Goal: Information Seeking & Learning: Check status

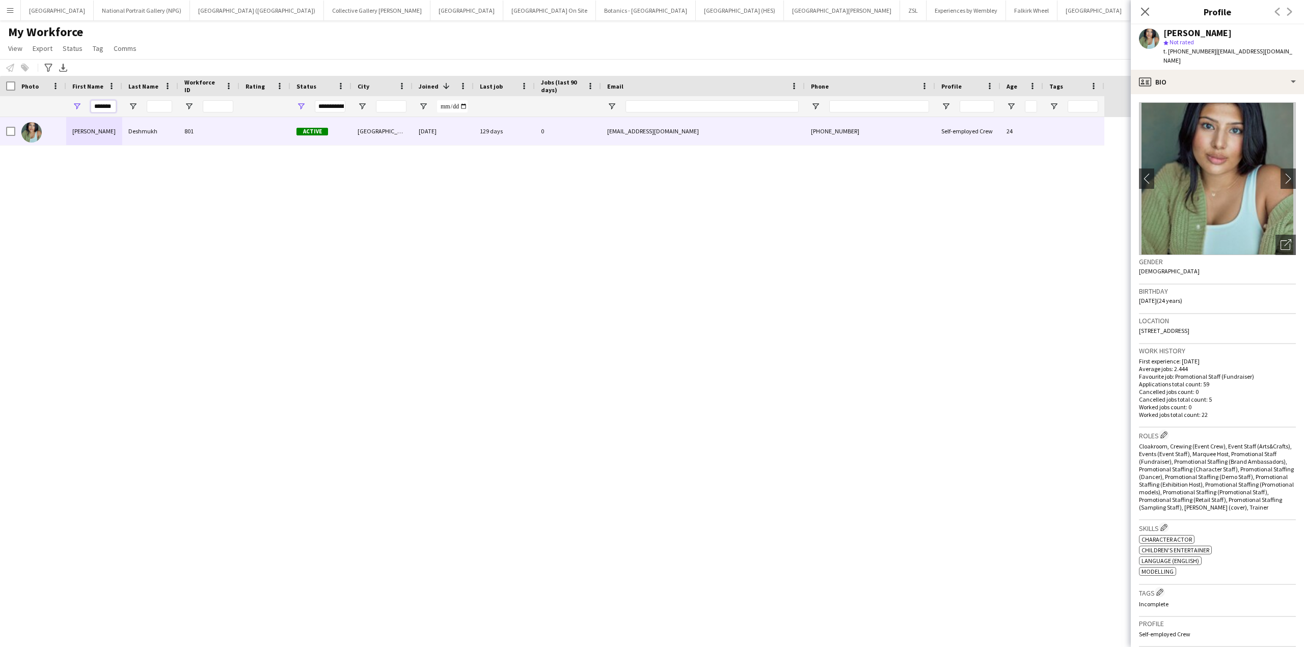
click at [103, 105] on input "*******" at bounding box center [103, 106] width 25 height 12
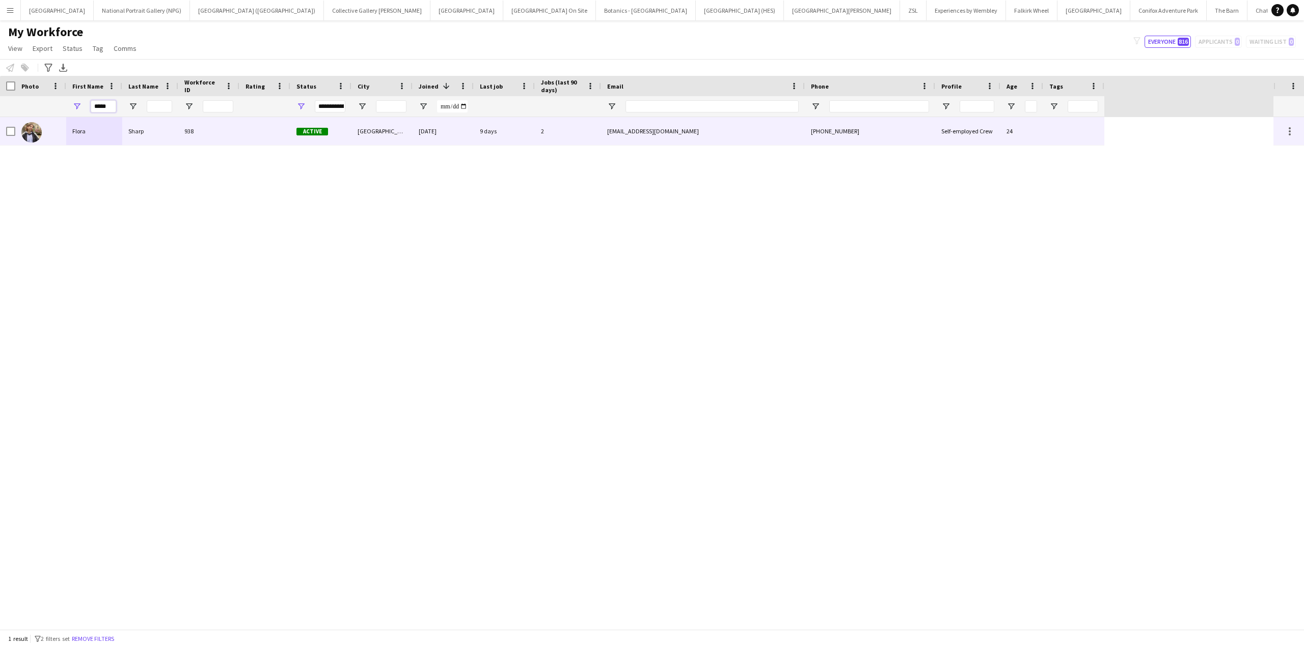
type input "*****"
click at [145, 135] on div "Sharp" at bounding box center [150, 131] width 56 height 28
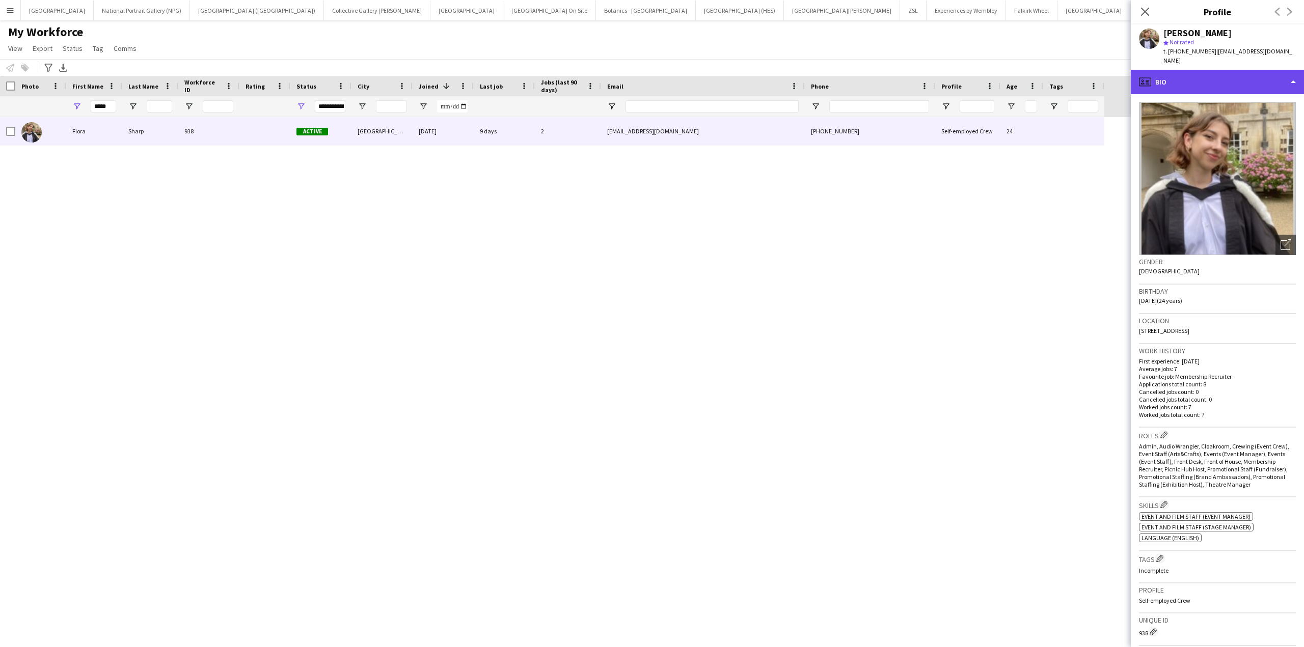
click at [1278, 77] on div "profile Bio" at bounding box center [1217, 82] width 173 height 24
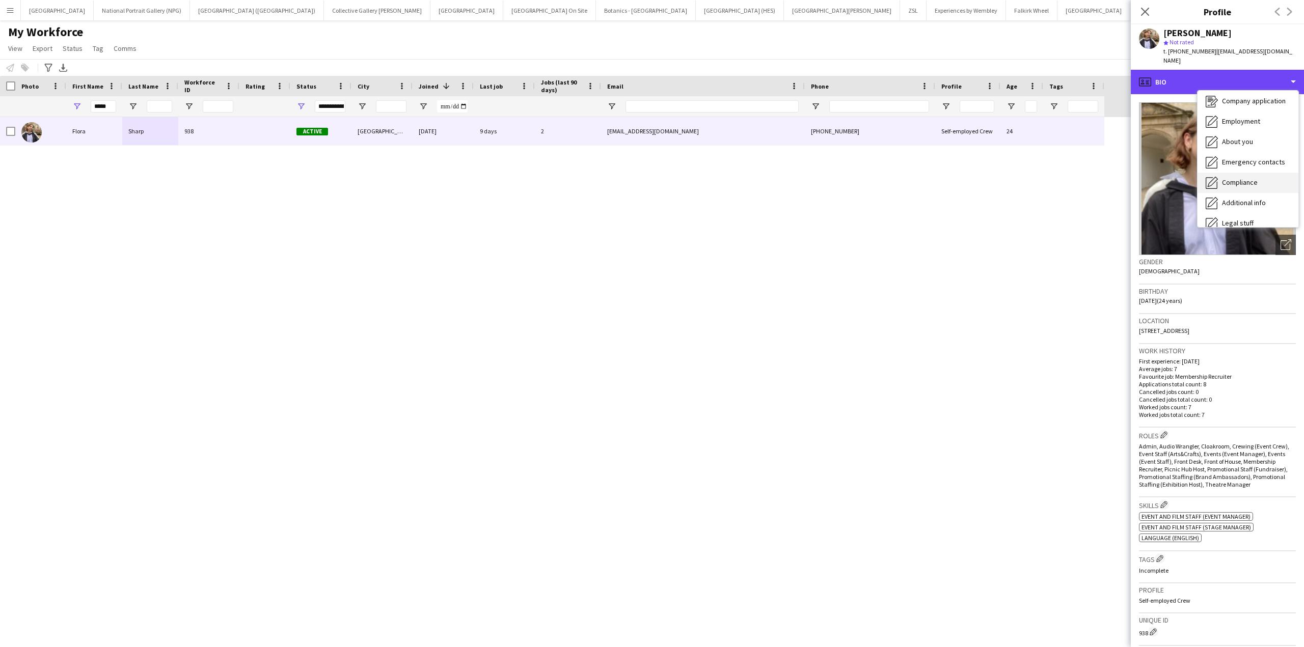
scroll to position [75, 0]
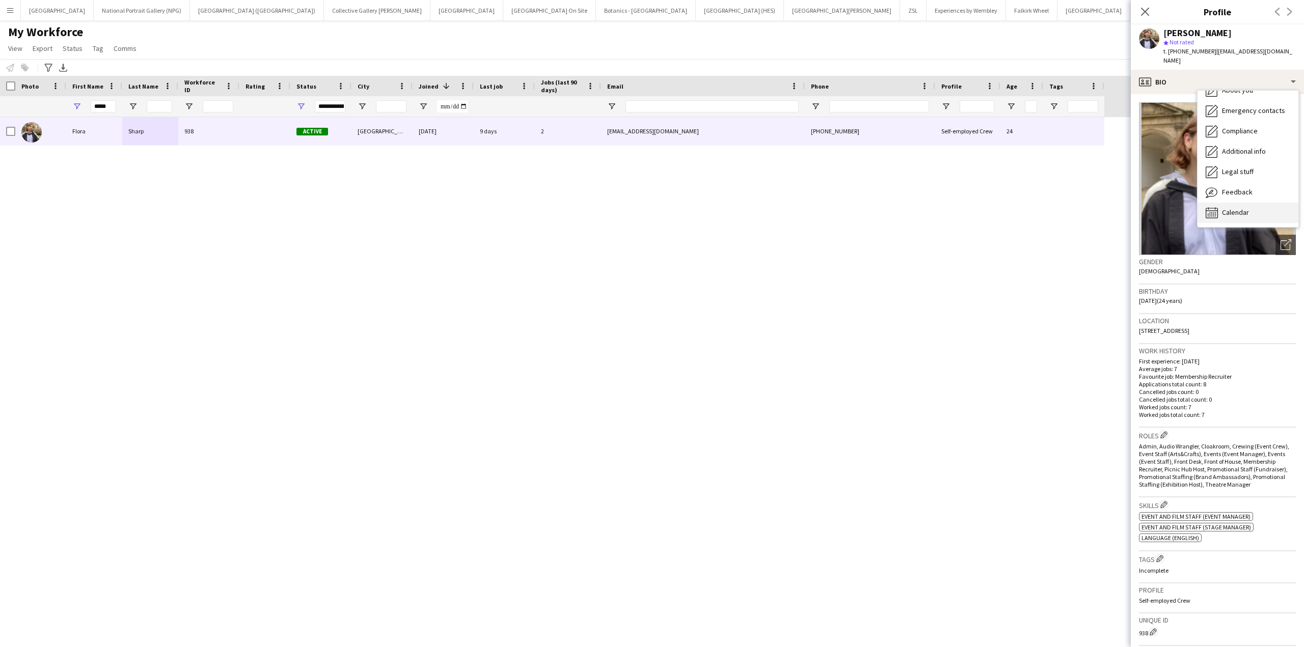
click at [1234, 208] on span "Calendar" at bounding box center [1235, 212] width 27 height 9
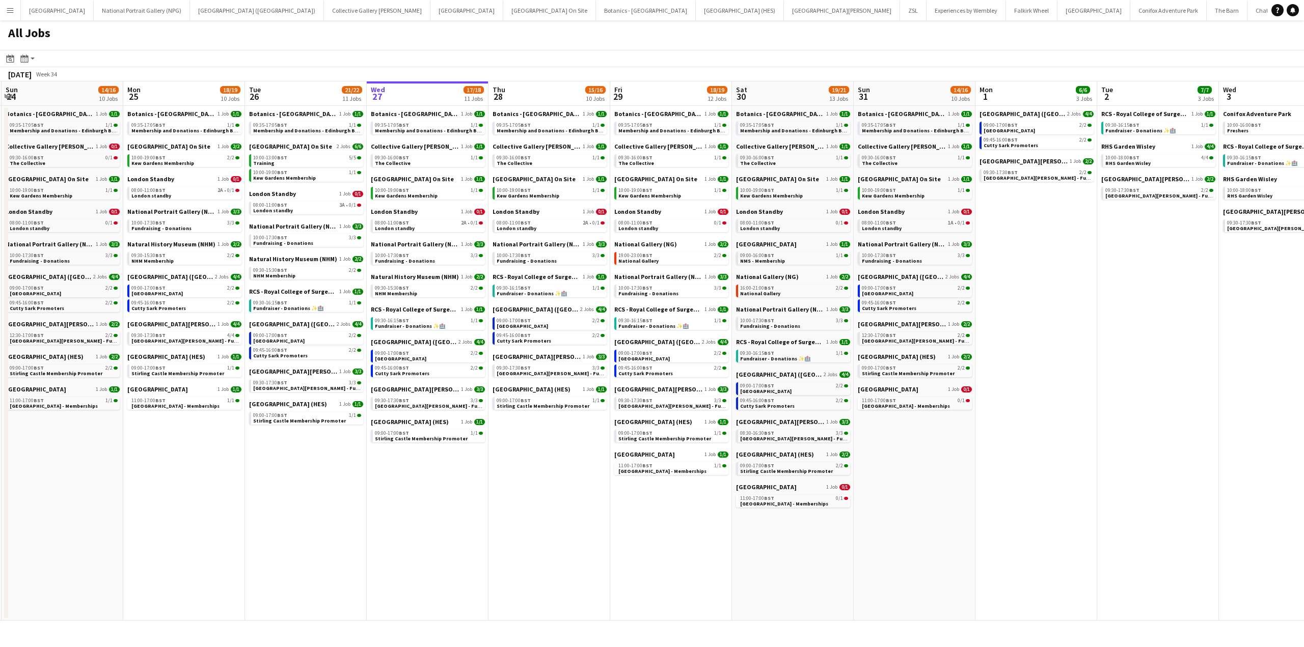
scroll to position [0, 239]
click at [595, 489] on app-calendar-viewport "Fri 22 19/20 13 Jobs Sat 23 18/20 12 Jobs Sun 24 14/16 10 Jobs Mon 25 18/19 10 …" at bounding box center [652, 350] width 1304 height 539
click at [415, 278] on span "Natural History Museum (NHM)" at bounding box center [418, 277] width 88 height 8
click at [417, 244] on span "National Portrait Gallery (NPG)" at bounding box center [418, 244] width 88 height 8
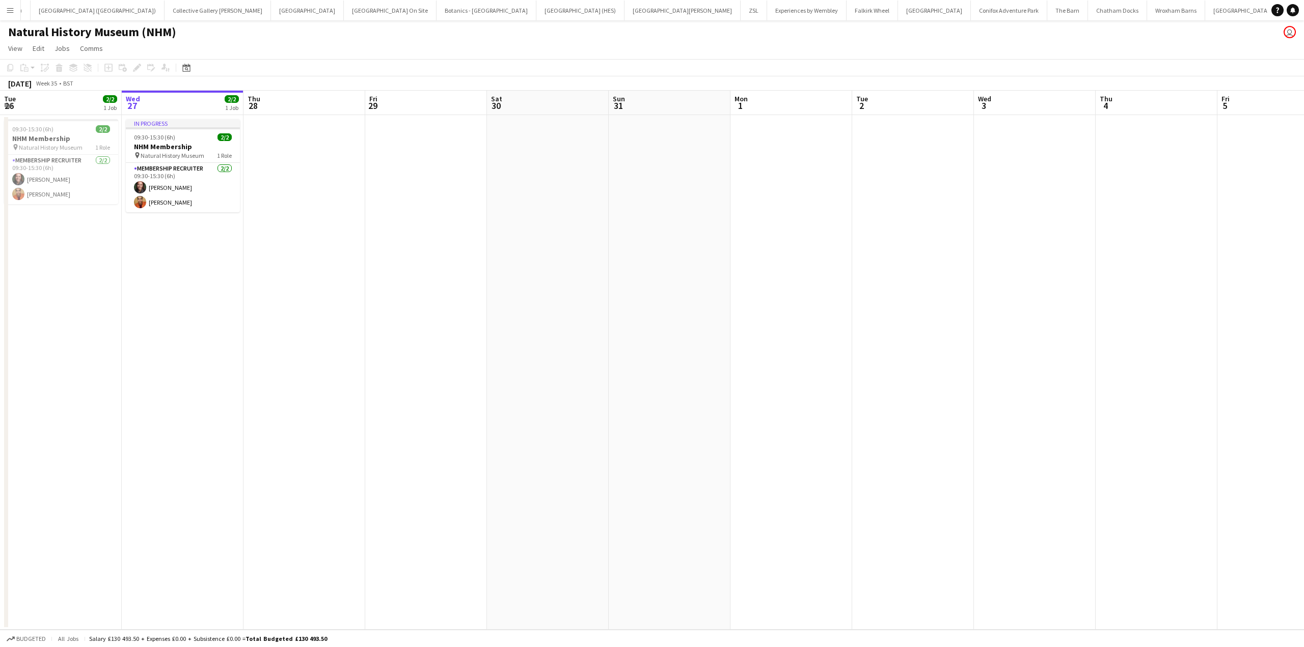
scroll to position [0, 160]
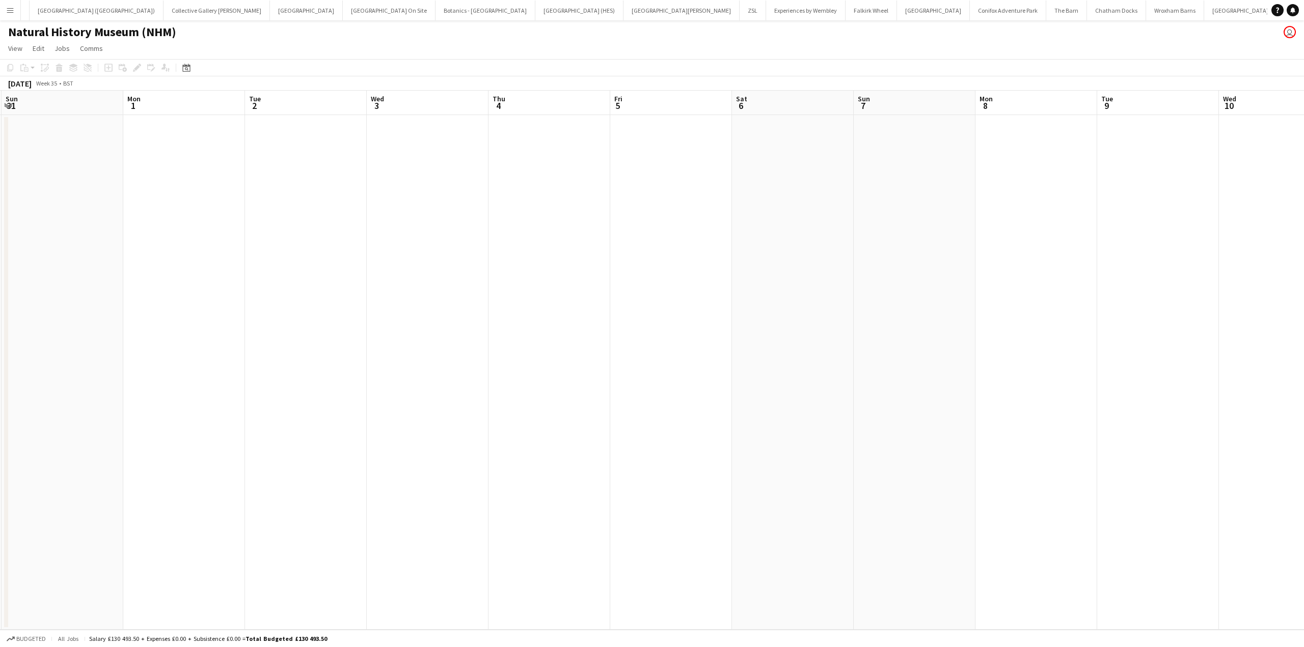
drag, startPoint x: 475, startPoint y: 454, endPoint x: 297, endPoint y: 465, distance: 178.1
click at [297, 465] on app-calendar-viewport "Thu 28 Fri 29 Sat 30 Sun 31 Mon 1 Tue 2 Wed 3 Thu 4 Fri 5 Sat 6 Sun 7 Mon 8 Tue…" at bounding box center [652, 360] width 1304 height 539
drag, startPoint x: 679, startPoint y: 448, endPoint x: 570, endPoint y: 460, distance: 109.7
click at [297, 498] on app-calendar-viewport "Sat 30 Sun 31 Mon 1 Tue 2 Wed 3 Thu 4 Fri 5 Sat 6 Sun 7 Mon 8 Tue 9 Wed 10 Thu …" at bounding box center [652, 360] width 1304 height 539
drag, startPoint x: 540, startPoint y: 504, endPoint x: 642, endPoint y: 488, distance: 103.2
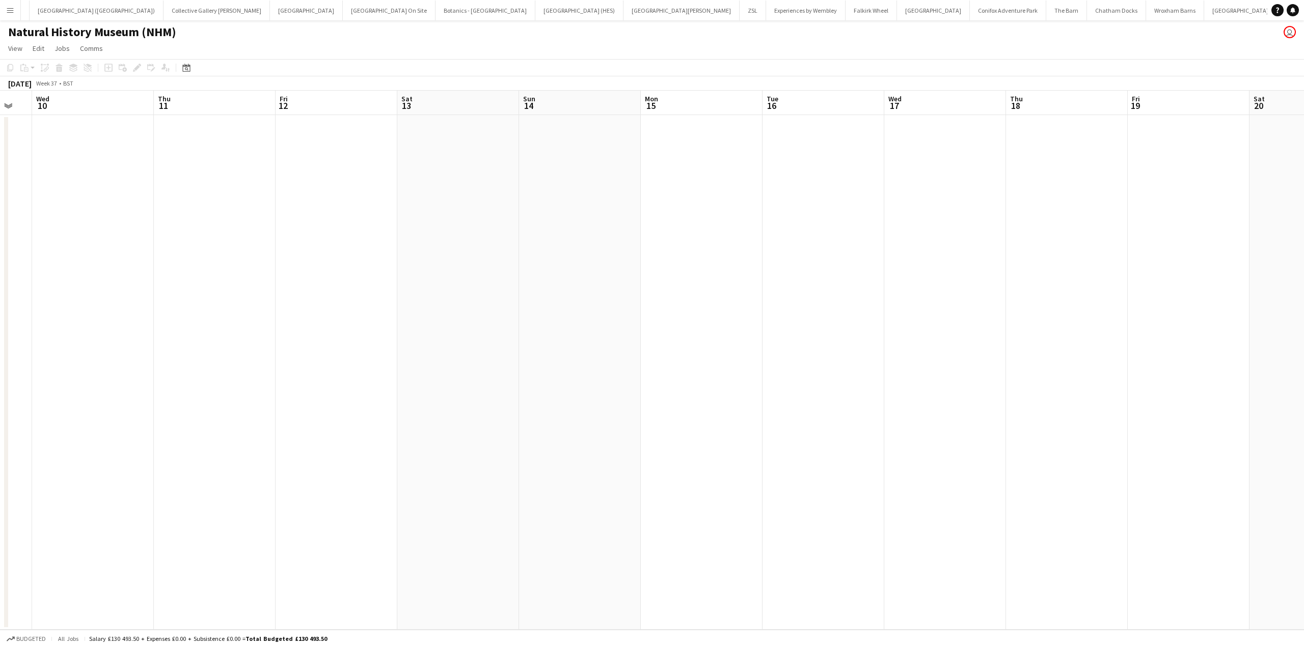
click at [386, 527] on app-calendar-viewport "Sun 7 Mon 8 Tue 9 Wed 10 Thu 11 Fri 12 Sat 13 Sun 14 Mon 15 Tue 16 Wed 17 Thu 1…" at bounding box center [652, 360] width 1304 height 539
drag, startPoint x: 1025, startPoint y: 450, endPoint x: 879, endPoint y: 451, distance: 146.7
click at [426, 553] on app-calendar-viewport "Sat 13 Sun 14 Mon 15 Tue 16 Wed 17 Thu 18 Fri 19 Sat 20 Sun 21 Mon 22 Tue 23 We…" at bounding box center [652, 360] width 1304 height 539
drag, startPoint x: 1098, startPoint y: 430, endPoint x: 416, endPoint y: 531, distance: 689.3
click at [416, 531] on app-calendar-viewport "Sat 13 Sun 14 Mon 15 Tue 16 Wed 17 Thu 18 Fri 19 Sat 20 Sun 21 Mon 22 Tue 23 We…" at bounding box center [652, 360] width 1304 height 539
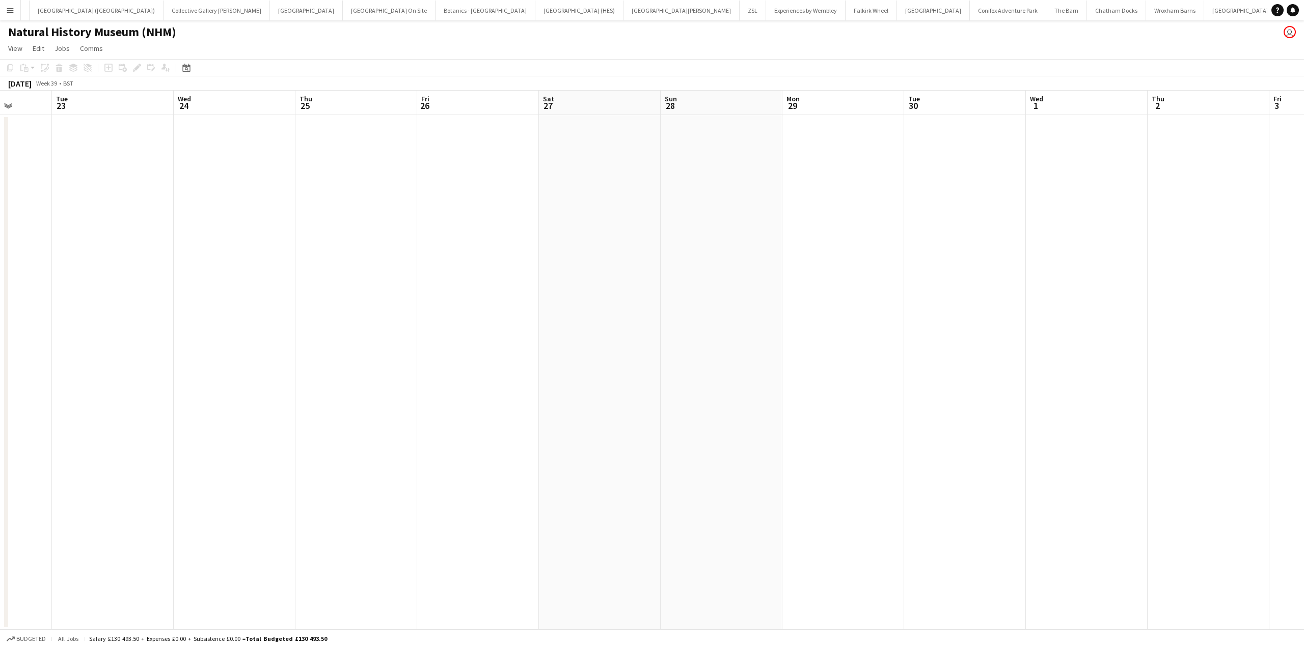
drag, startPoint x: 898, startPoint y: 446, endPoint x: 501, endPoint y: 503, distance: 401.8
click at [492, 503] on app-calendar-viewport "Fri 19 Sat 20 Sun 21 Mon 22 Tue 23 Wed 24 Thu 25 Fri 26 Sat 27 Sun 28 Mon 29 Tu…" at bounding box center [652, 360] width 1304 height 539
drag, startPoint x: 514, startPoint y: 505, endPoint x: 836, endPoint y: 442, distance: 327.5
click at [502, 507] on app-calendar-viewport "Sun 28 Mon 29 Tue 30 Wed 1 Thu 2 Fri 3 Sat 4 Sun 5 Mon 6 Tue 7 Wed 8 Thu 9 Fri …" at bounding box center [652, 360] width 1304 height 539
drag, startPoint x: 1149, startPoint y: 399, endPoint x: 457, endPoint y: 484, distance: 696.8
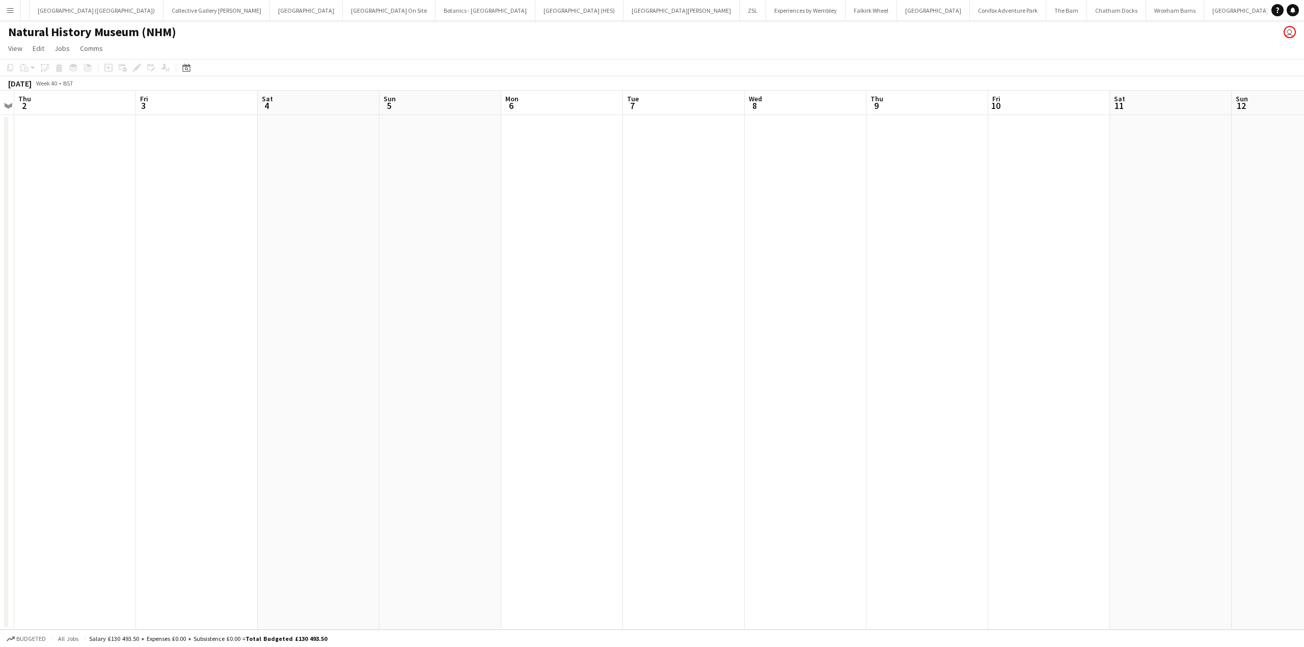
click at [457, 484] on app-calendar-viewport "Sun 28 Mon 29 Tue 30 Wed 1 Thu 2 Fri 3 Sat 4 Sun 5 Mon 6 Tue 7 Wed 8 Thu 9 Fri …" at bounding box center [652, 360] width 1304 height 539
drag, startPoint x: 929, startPoint y: 421, endPoint x: 391, endPoint y: 498, distance: 543.8
click at [386, 500] on app-calendar-viewport "Sat 4 Sun 5 Mon 6 Tue 7 Wed 8 Thu 9 Fri 10 Sat 11 Sun 12 Mon 13 Tue 14 Wed 15 T…" at bounding box center [652, 360] width 1304 height 539
drag, startPoint x: 621, startPoint y: 477, endPoint x: 465, endPoint y: 465, distance: 156.3
click at [388, 490] on app-calendar-viewport "Mon 13 Tue 14 Wed 15 Thu 16 Fri 17 Sat 18 Sun 19 Mon 20 Tue 21 Wed 22 Thu 23 Fr…" at bounding box center [652, 360] width 1304 height 539
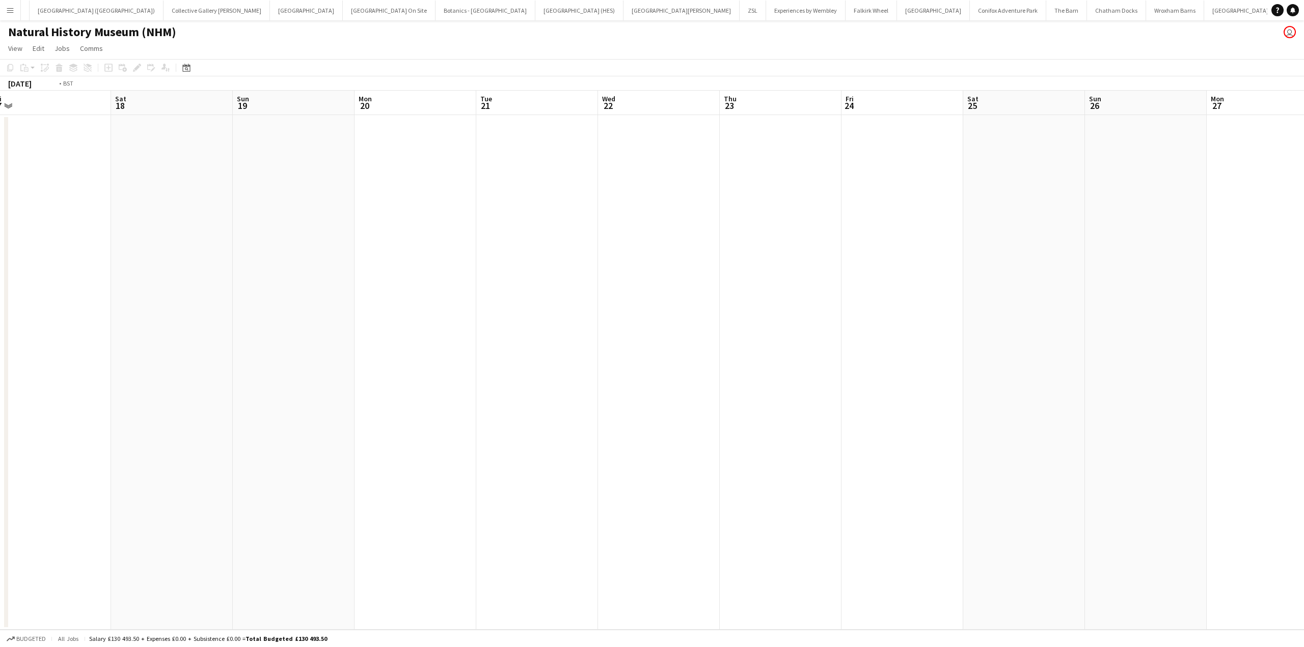
click at [530, 457] on app-calendar-viewport "Tue 14 Wed 15 Thu 16 Fri 17 Sat 18 Sun 19 Mon 20 Tue 21 Wed 22 Thu 23 Fri 24 Sa…" at bounding box center [652, 360] width 1304 height 539
drag, startPoint x: 956, startPoint y: 405, endPoint x: 460, endPoint y: 471, distance: 499.9
click at [466, 472] on app-calendar-viewport "Sun 19 Mon 20 Tue 21 Wed 22 Thu 23 Fri 24 Sat 25 Sun 26 Mon 27 Tue 28 Wed 29 Th…" at bounding box center [652, 360] width 1304 height 539
drag, startPoint x: 872, startPoint y: 359, endPoint x: 442, endPoint y: 413, distance: 433.1
click at [442, 413] on app-calendar-viewport "Mon 27 Tue 28 Wed 29 Thu 30 Fri 31 Sat 1 Sun 2 Mon 3 Tue 4 Wed 5 Thu 6 Fri 7 Sa…" at bounding box center [652, 360] width 1304 height 539
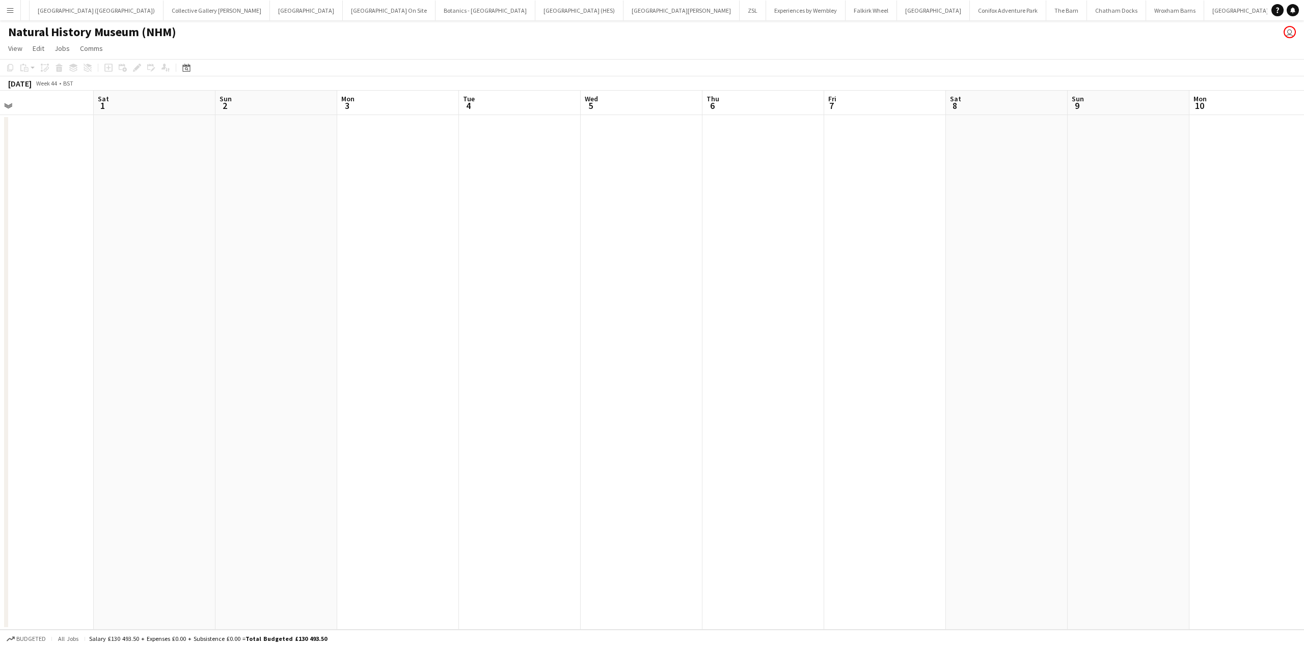
click at [1005, 322] on app-date-cell at bounding box center [1007, 372] width 122 height 515
drag, startPoint x: 632, startPoint y: 384, endPoint x: 496, endPoint y: 402, distance: 137.2
click at [496, 402] on app-calendar-viewport "Wed 29 Thu 30 Fri 31 Sat 1 Sun 2 Mon 3 Tue 4 Wed 5 Thu 6 Fri 7 Sat 8 Sun 9 Mon …" at bounding box center [652, 360] width 1304 height 539
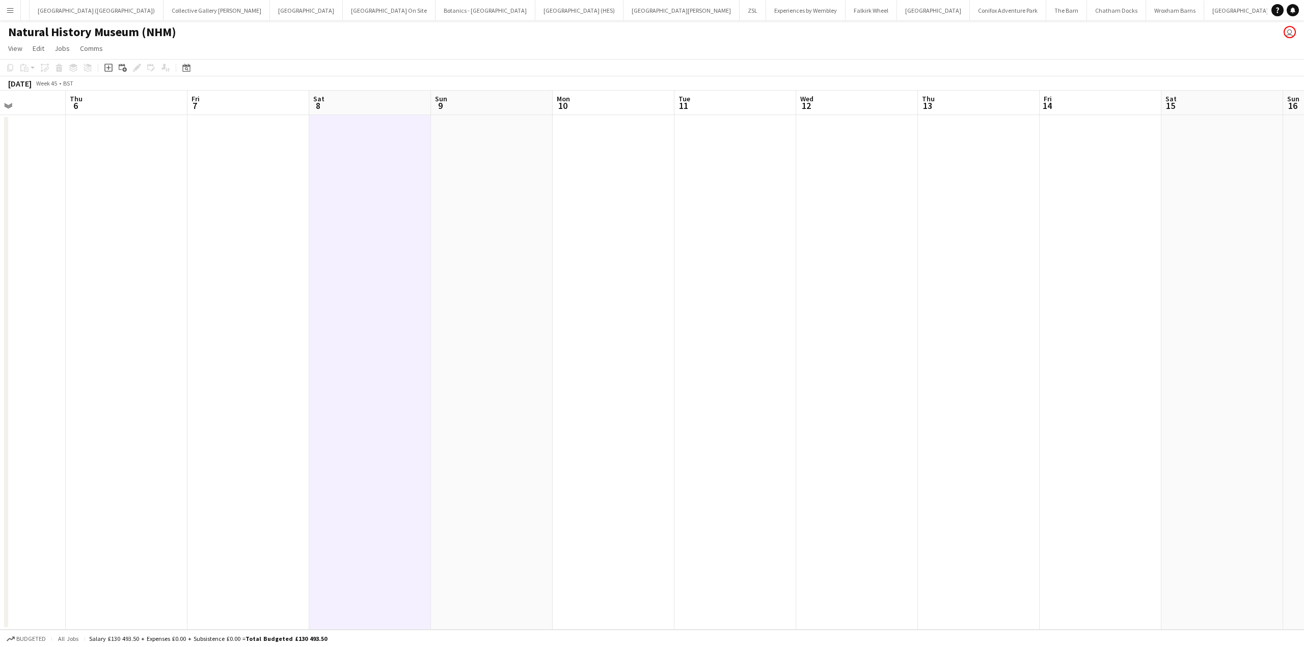
drag, startPoint x: 982, startPoint y: 318, endPoint x: 615, endPoint y: 373, distance: 371.8
click at [485, 400] on app-calendar-viewport "Sun 2 Mon 3 Tue 4 Wed 5 Thu 6 Fri 7 Sat 8 Sun 9 Mon 10 Tue 11 Wed 12 Thu 13 Fri…" at bounding box center [652, 360] width 1304 height 539
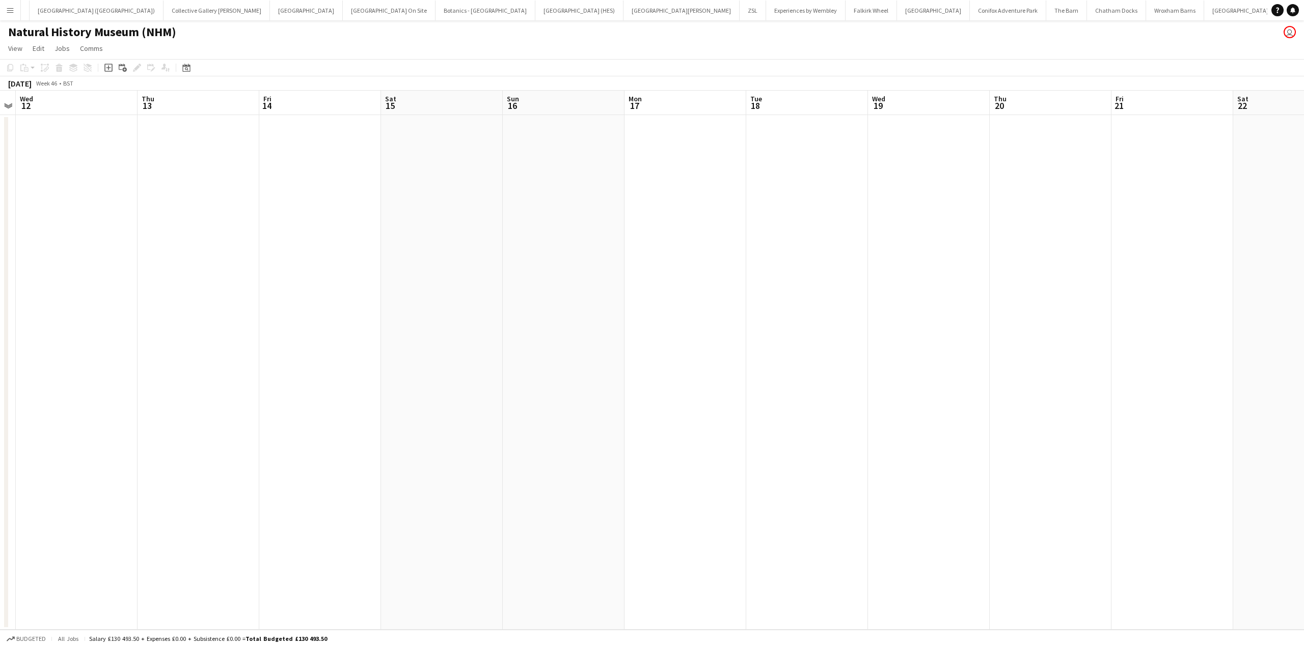
drag, startPoint x: 1024, startPoint y: 325, endPoint x: 456, endPoint y: 401, distance: 572.8
click at [456, 401] on app-calendar-viewport "Sun 9 Mon 10 Tue 11 Wed 12 Thu 13 Fri 14 Sat 15 Sun 16 Mon 17 Tue 18 Wed 19 Thu…" at bounding box center [652, 360] width 1304 height 539
drag, startPoint x: 1061, startPoint y: 299, endPoint x: 733, endPoint y: 195, distance: 344.7
click at [502, 357] on app-calendar-viewport "Fri 14 Sat 15 Sun 16 Mon 17 Tue 18 Wed 19 Thu 20 Fri 21 Sat 22 Sun 23 Mon 24 Tu…" at bounding box center [652, 360] width 1304 height 539
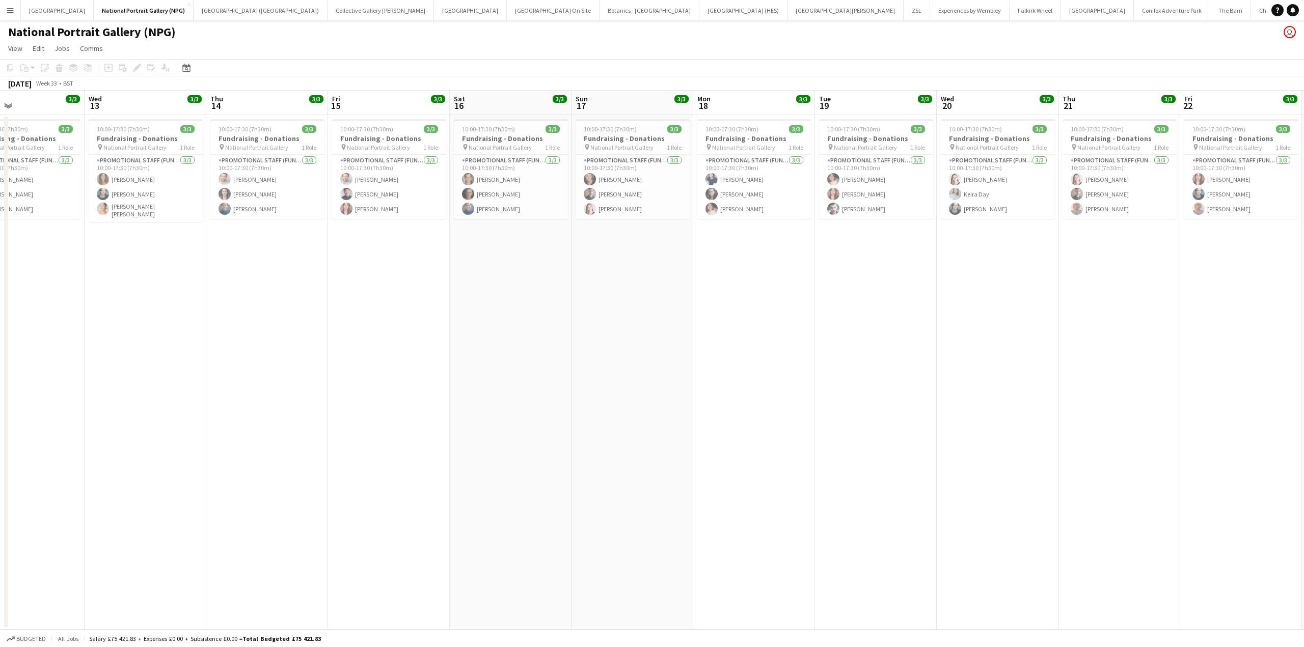
scroll to position [0, 280]
